Goal: Task Accomplishment & Management: Complete application form

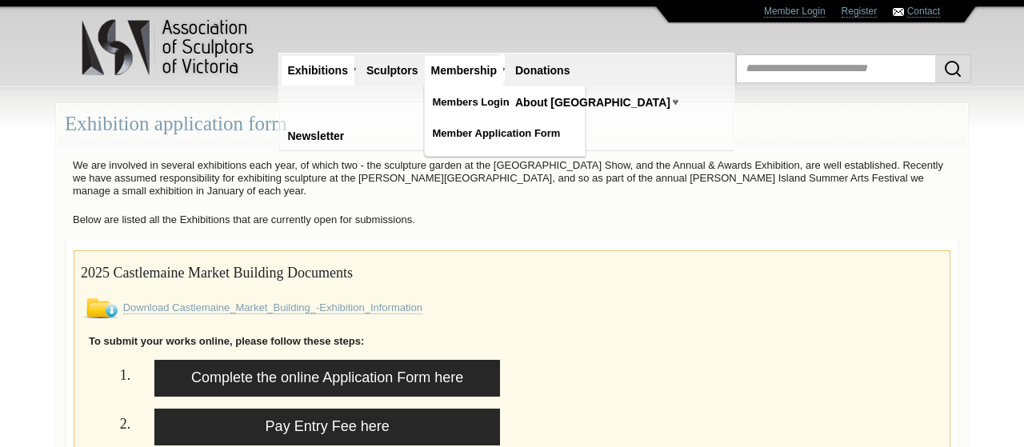
click at [473, 73] on link "Membership" at bounding box center [464, 71] width 78 height 30
click at [469, 74] on link "Membership" at bounding box center [464, 71] width 78 height 30
click at [478, 70] on link "Membership" at bounding box center [464, 71] width 78 height 30
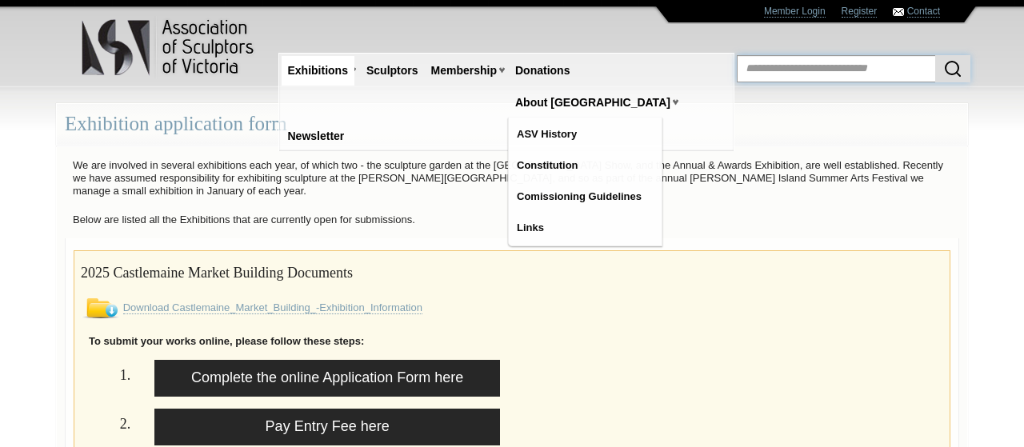
click at [780, 75] on input "text" at bounding box center [854, 68] width 234 height 27
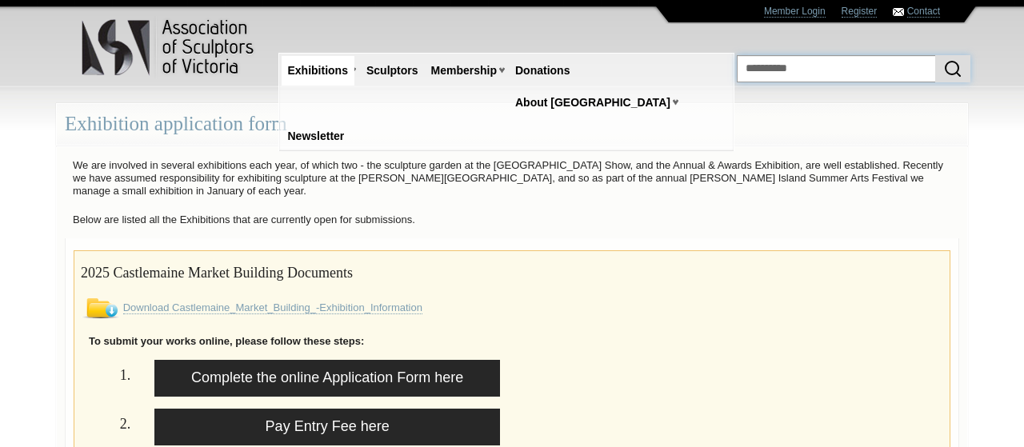
type input "**********"
click at [936, 55] on button "submit" at bounding box center [953, 68] width 35 height 27
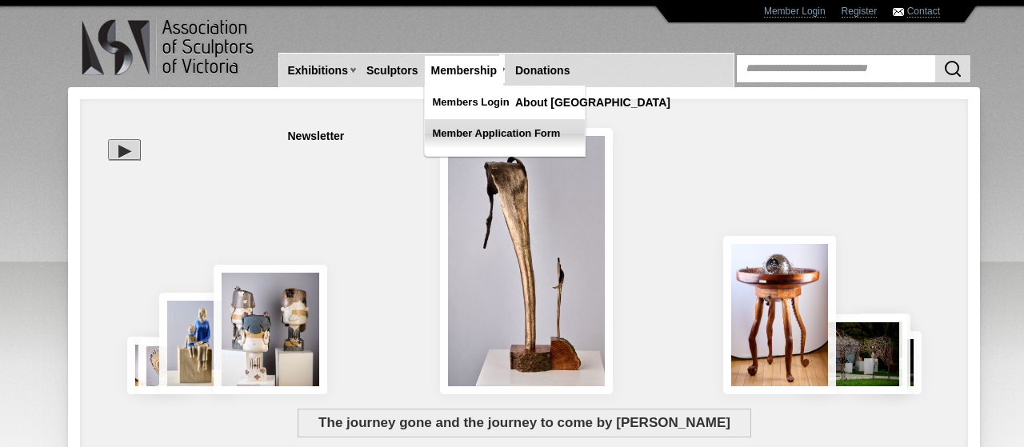
click at [470, 134] on link "Member Application Form" at bounding box center [505, 133] width 160 height 29
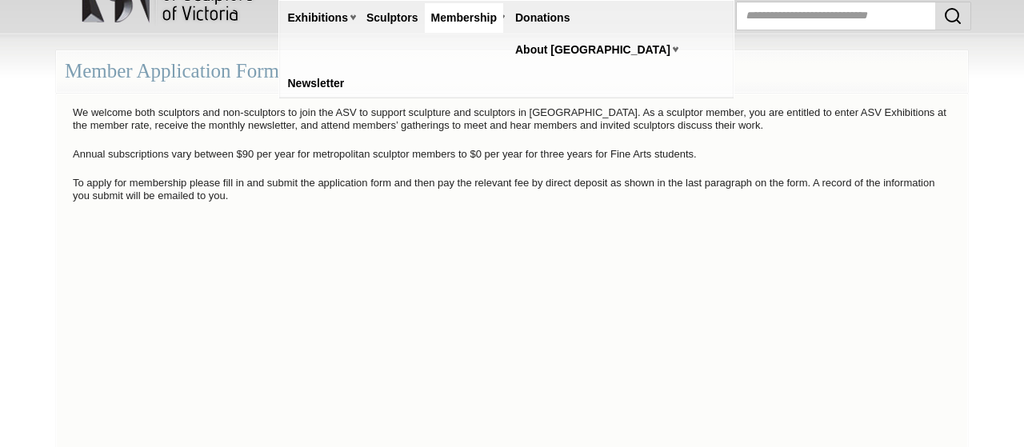
scroll to position [250, 0]
